Goal: Find specific page/section: Find specific page/section

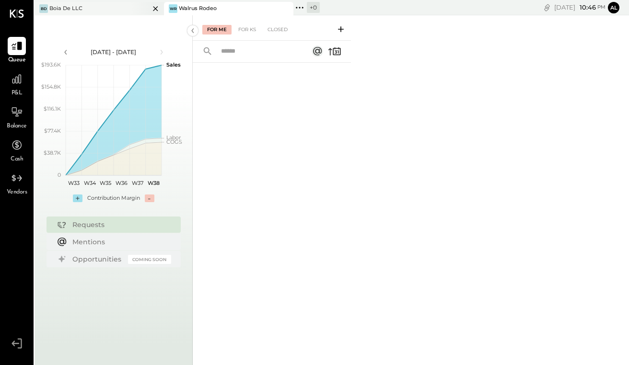
click at [111, 11] on div "[PERSON_NAME] De LLC" at bounding box center [92, 8] width 115 height 9
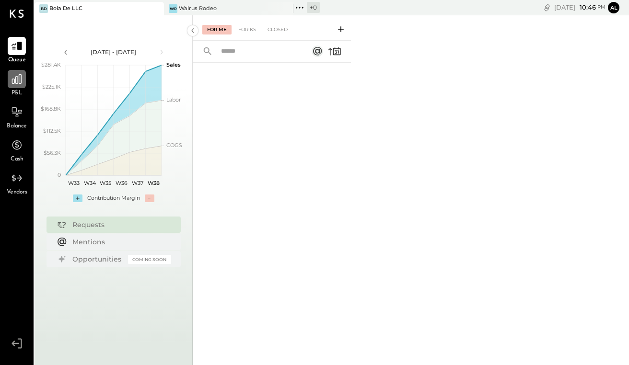
click at [20, 84] on icon at bounding box center [17, 79] width 12 height 12
